Goal: Find specific page/section: Find specific page/section

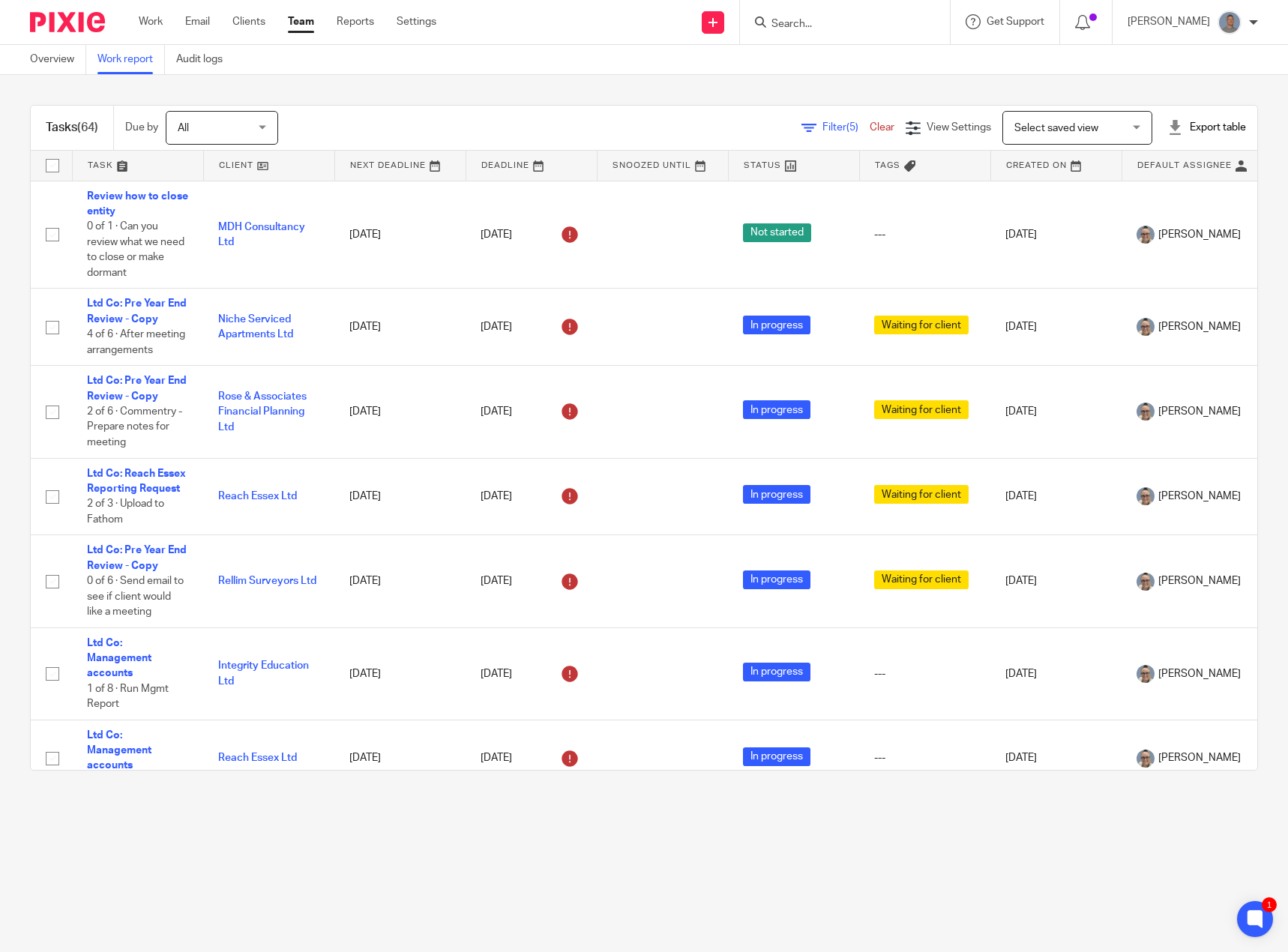
click at [837, 23] on input "Search" at bounding box center [836, 25] width 135 height 14
type input "[PERSON_NAME]"
click at [845, 56] on link at bounding box center [929, 64] width 326 height 35
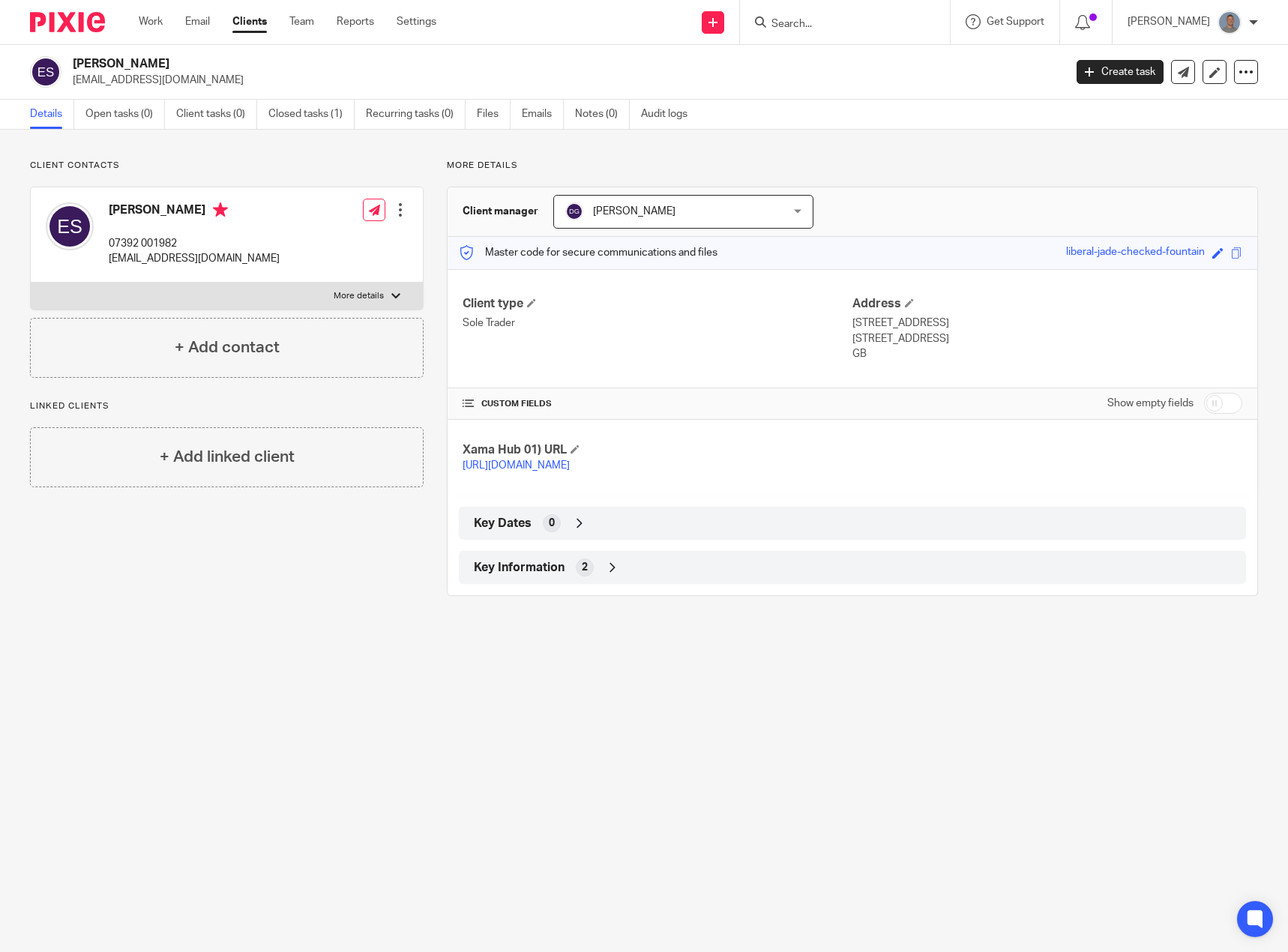
click at [377, 301] on p "More details" at bounding box center [359, 296] width 50 height 12
click at [31, 283] on input "More details" at bounding box center [30, 282] width 1 height 1
checkbox input "true"
